Goal: Task Accomplishment & Management: Manage account settings

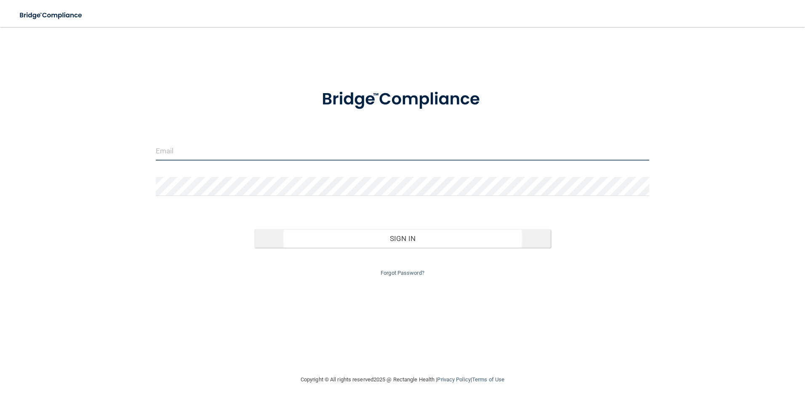
type input "[EMAIL_ADDRESS][DOMAIN_NAME]"
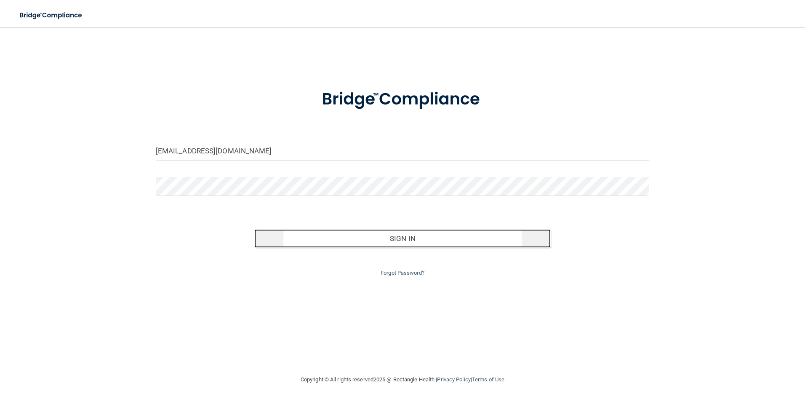
click at [447, 237] on button "Sign In" at bounding box center [402, 238] width 296 height 19
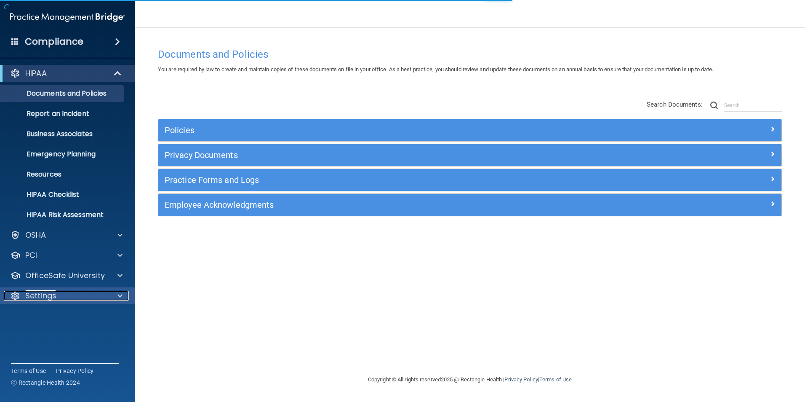
click at [119, 295] on span at bounding box center [119, 295] width 5 height 10
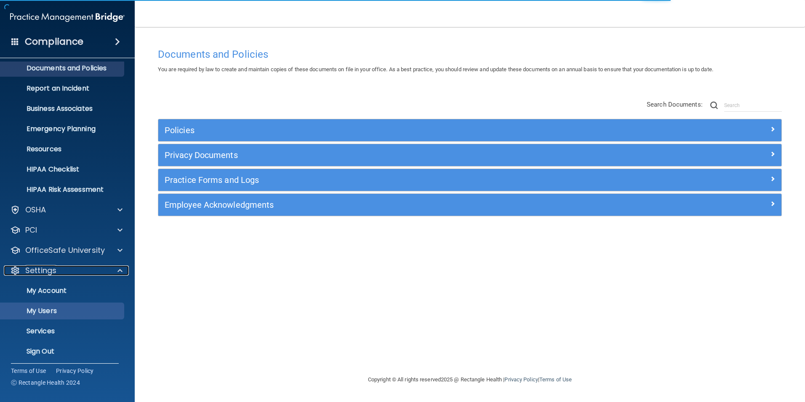
scroll to position [29, 0]
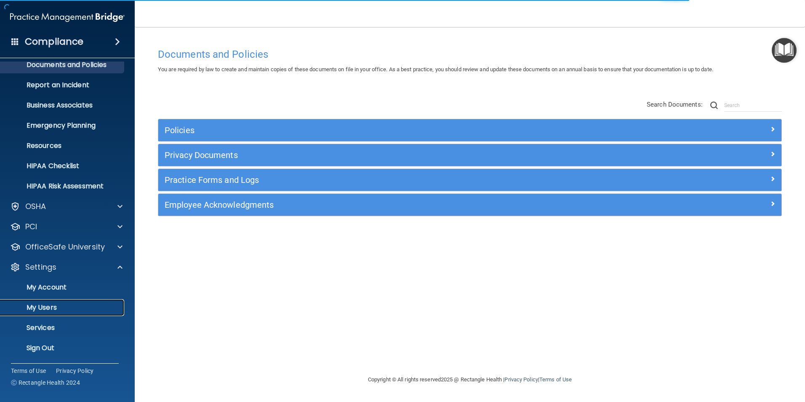
click at [64, 306] on p "My Users" at bounding box center [62, 307] width 115 height 8
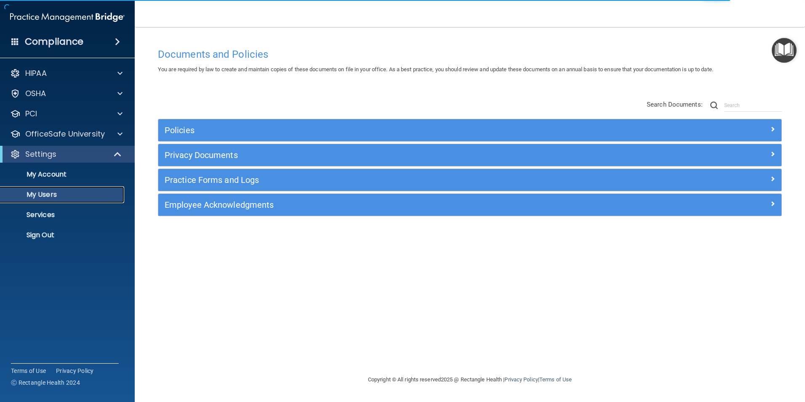
select select "20"
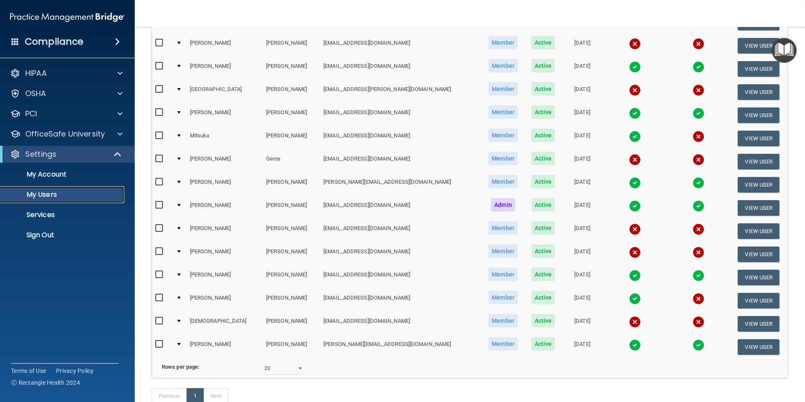
scroll to position [126, 0]
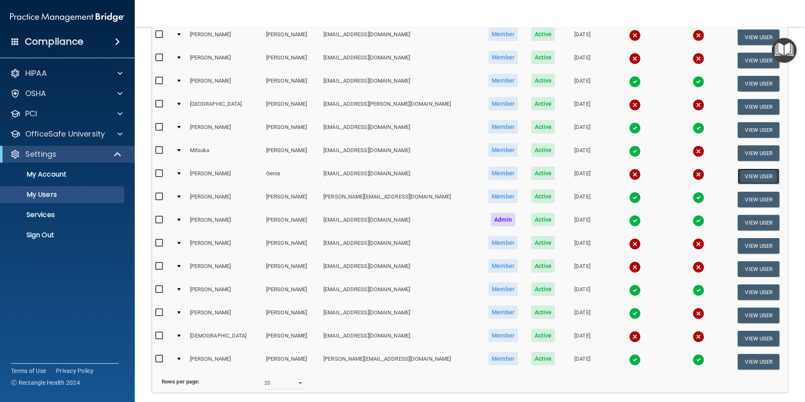
click at [750, 174] on button "View User" at bounding box center [758, 176] width 42 height 16
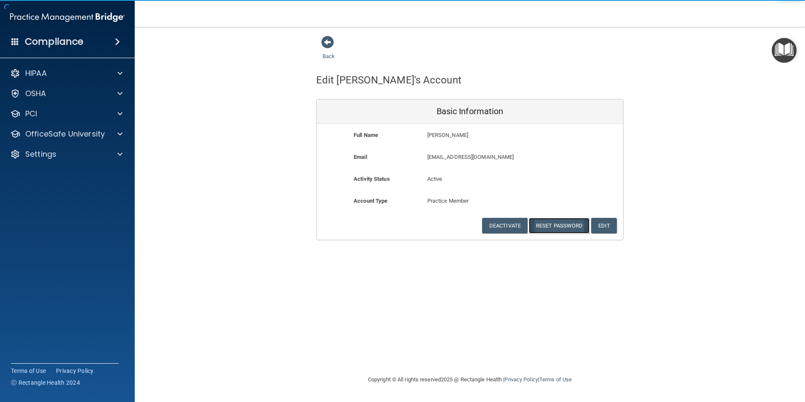
click at [566, 221] on button "Reset Password" at bounding box center [559, 226] width 61 height 16
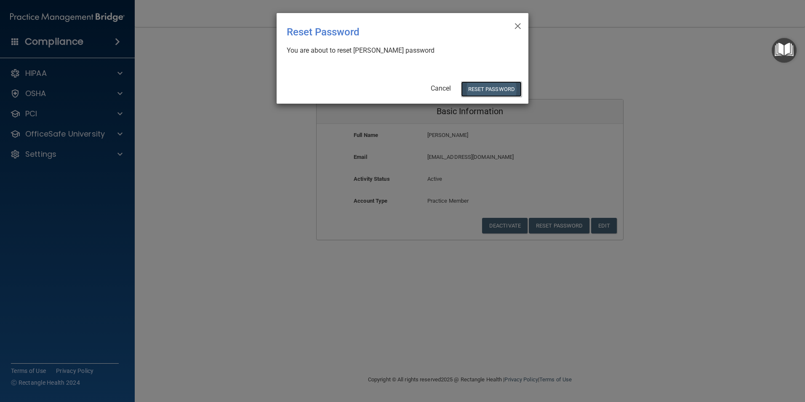
click at [490, 87] on button "Reset Password" at bounding box center [491, 89] width 61 height 16
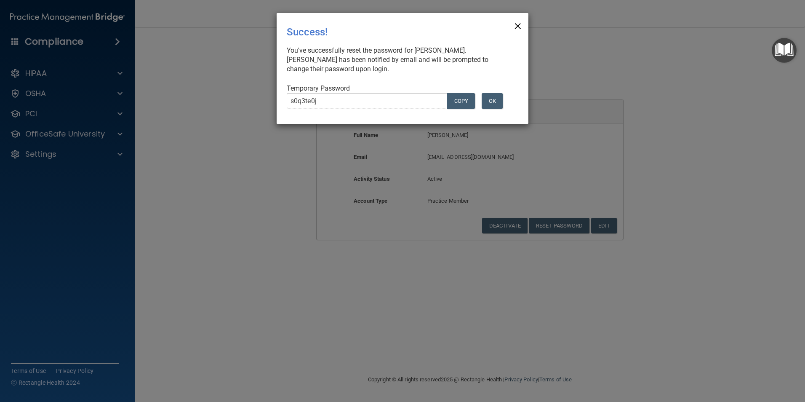
click at [519, 23] on span "×" at bounding box center [518, 24] width 8 height 17
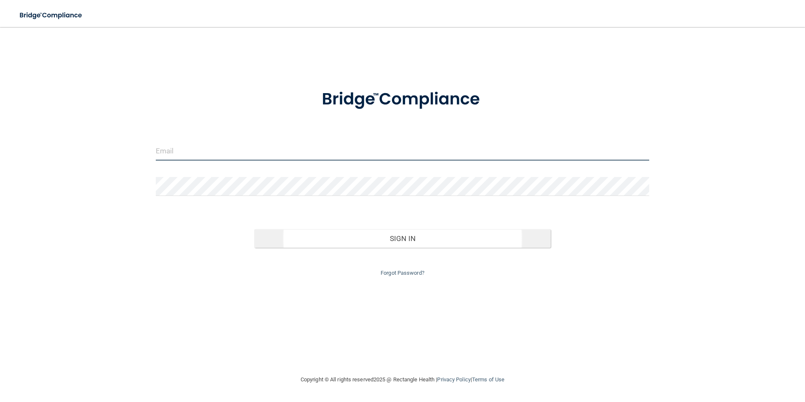
type input "[EMAIL_ADDRESS][DOMAIN_NAME]"
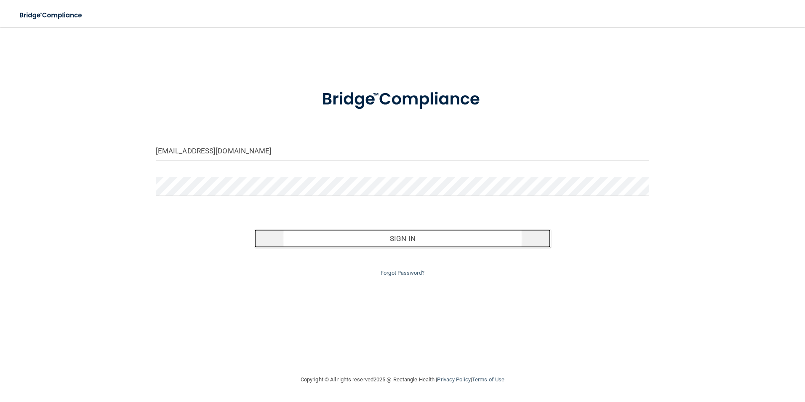
click at [415, 237] on button "Sign In" at bounding box center [402, 238] width 296 height 19
